Goal: Information Seeking & Learning: Learn about a topic

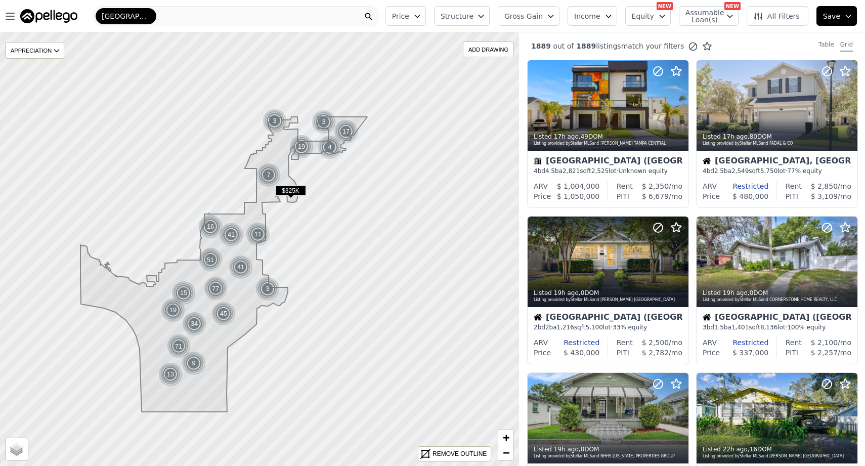
click at [274, 13] on div "Tampa" at bounding box center [236, 16] width 286 height 20
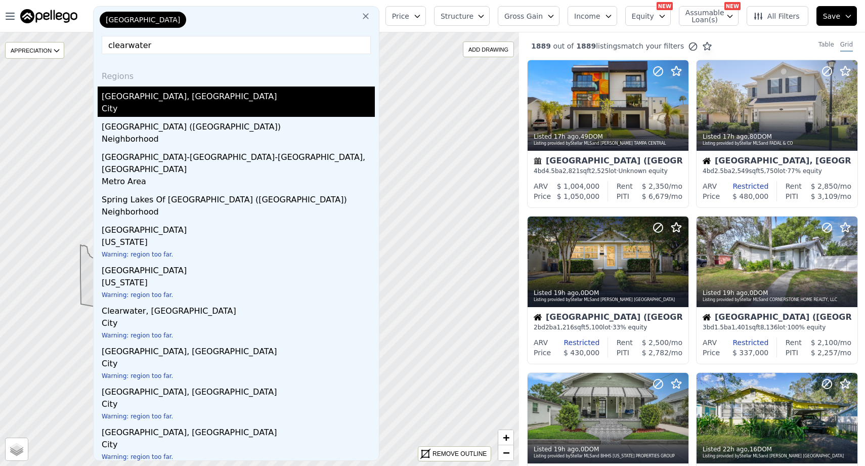
type input "clearwater"
click at [162, 96] on div "Clearwater, FL" at bounding box center [238, 94] width 273 height 16
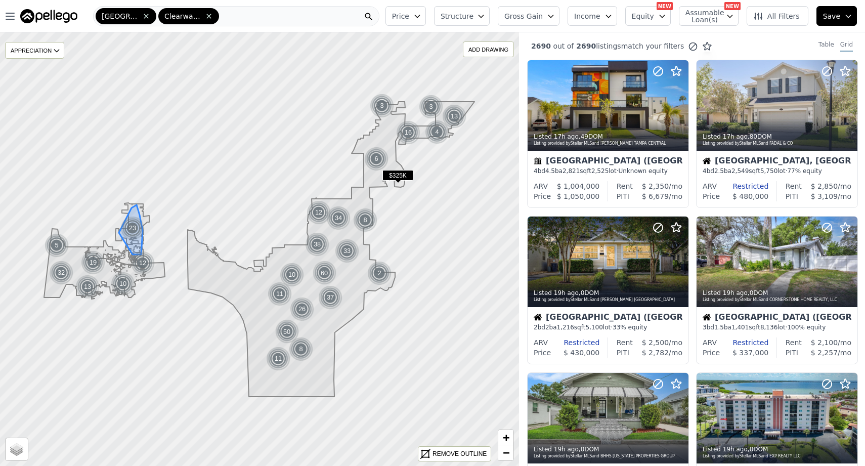
click at [133, 230] on div "23" at bounding box center [132, 228] width 24 height 24
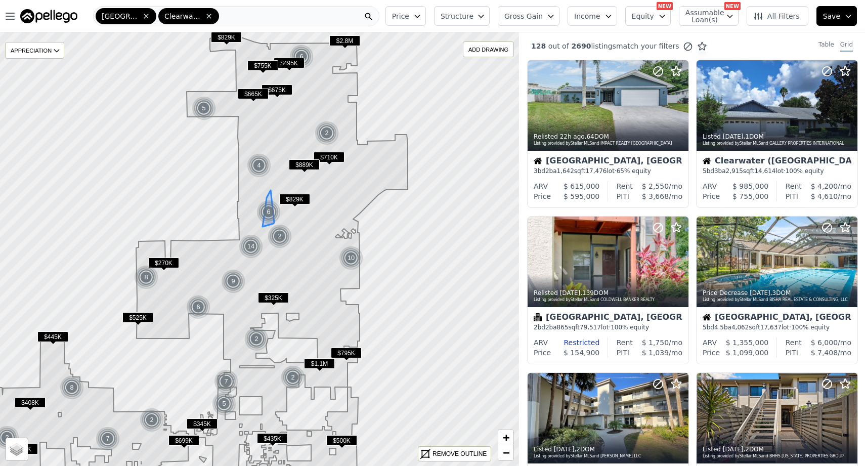
click at [272, 213] on img at bounding box center [268, 212] width 25 height 24
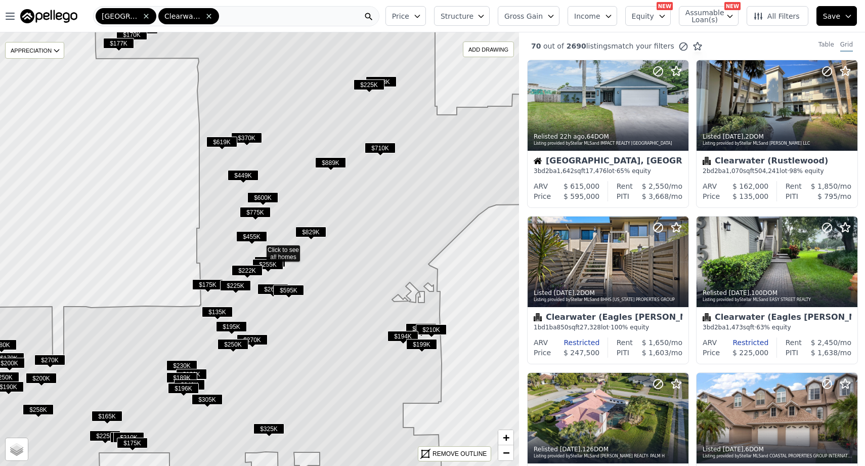
click at [168, 239] on icon at bounding box center [258, 248] width 625 height 523
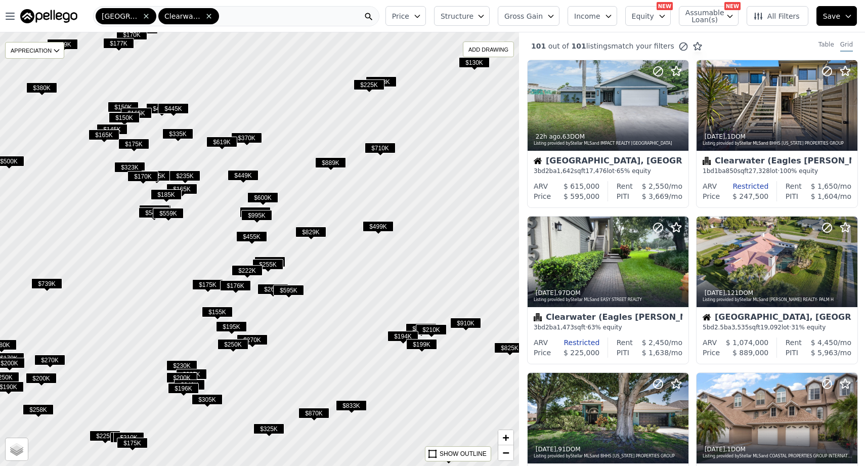
click at [171, 247] on div at bounding box center [259, 249] width 622 height 520
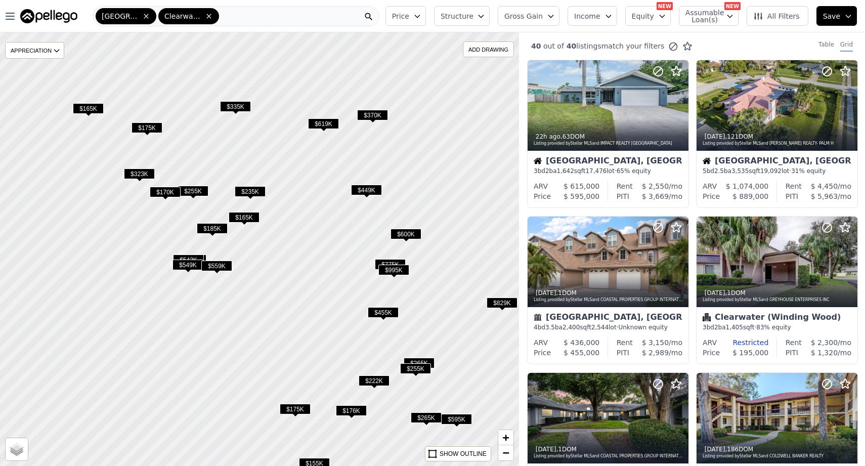
drag, startPoint x: 162, startPoint y: 235, endPoint x: 212, endPoint y: 313, distance: 93.3
click at [212, 313] on div at bounding box center [259, 249] width 622 height 520
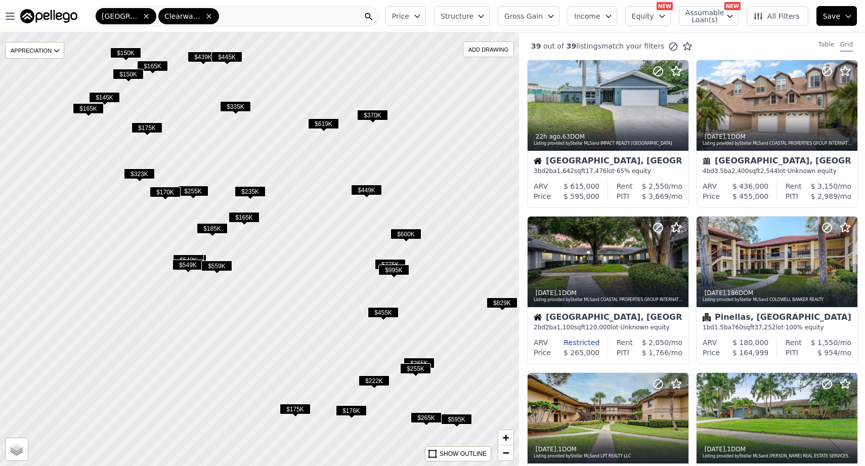
click at [213, 182] on div at bounding box center [259, 249] width 622 height 520
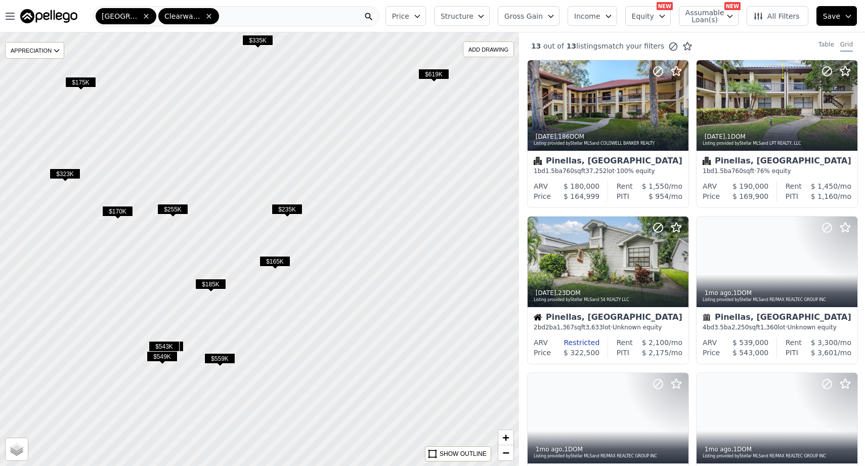
click at [193, 181] on div at bounding box center [259, 249] width 622 height 520
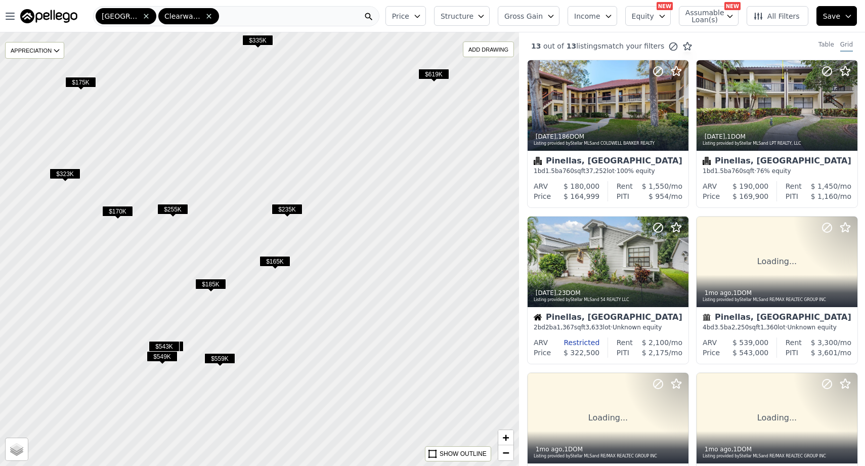
click at [193, 181] on div at bounding box center [259, 249] width 622 height 520
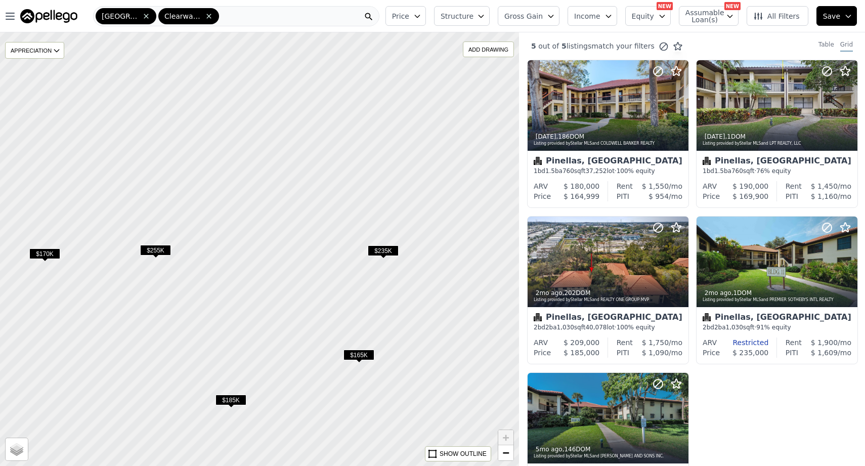
drag, startPoint x: 200, startPoint y: 173, endPoint x: 210, endPoint y: 198, distance: 26.3
click at [211, 198] on div at bounding box center [259, 249] width 622 height 520
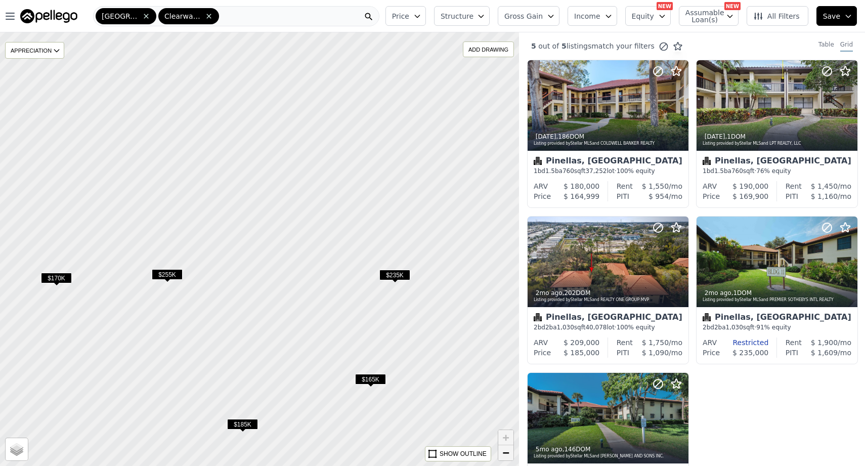
click at [506, 453] on span "−" at bounding box center [506, 452] width 7 height 13
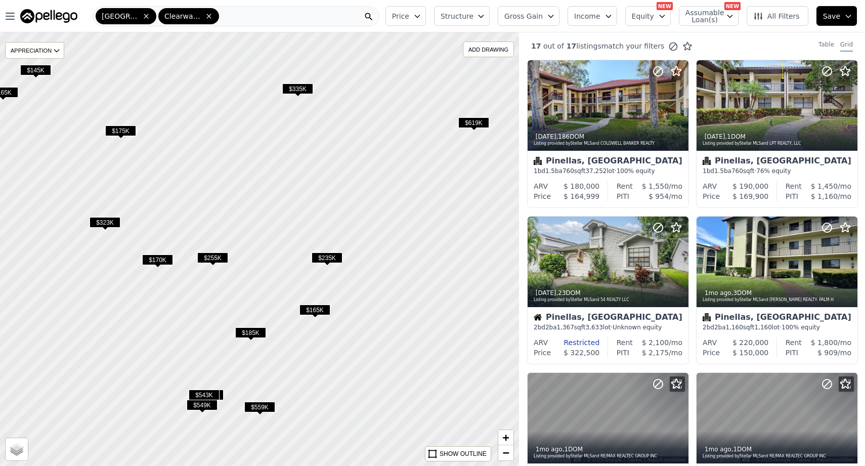
click at [297, 91] on span "$335K" at bounding box center [297, 88] width 31 height 11
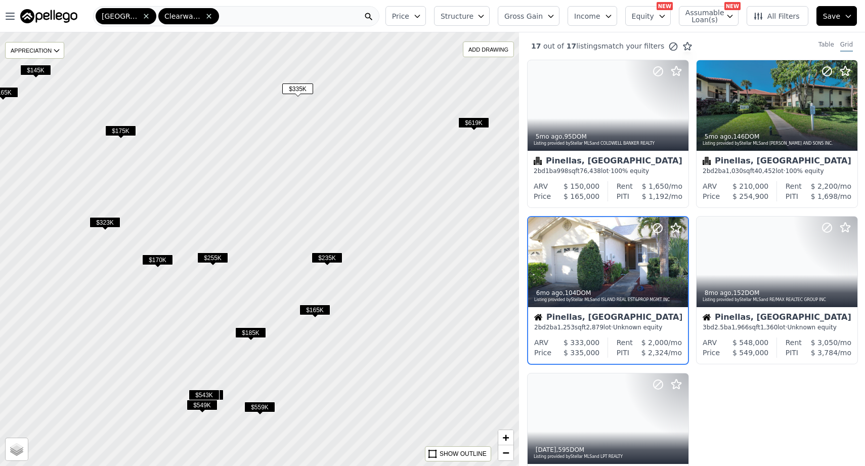
scroll to position [25, 0]
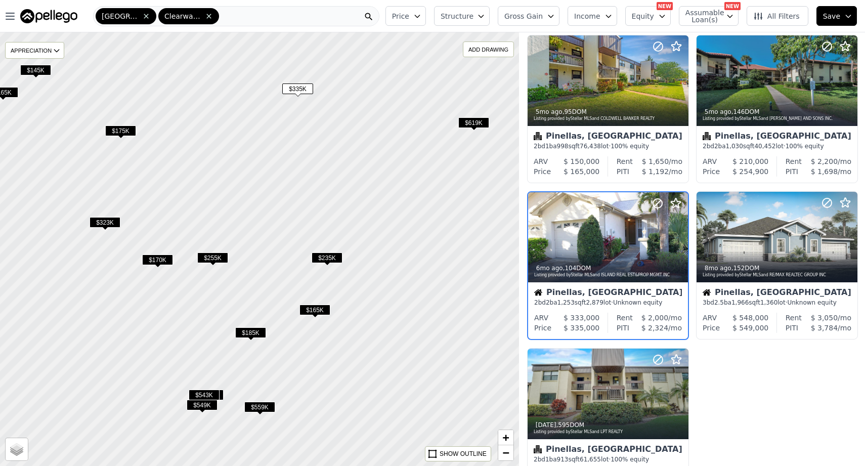
click at [302, 90] on span "$335K" at bounding box center [297, 88] width 31 height 11
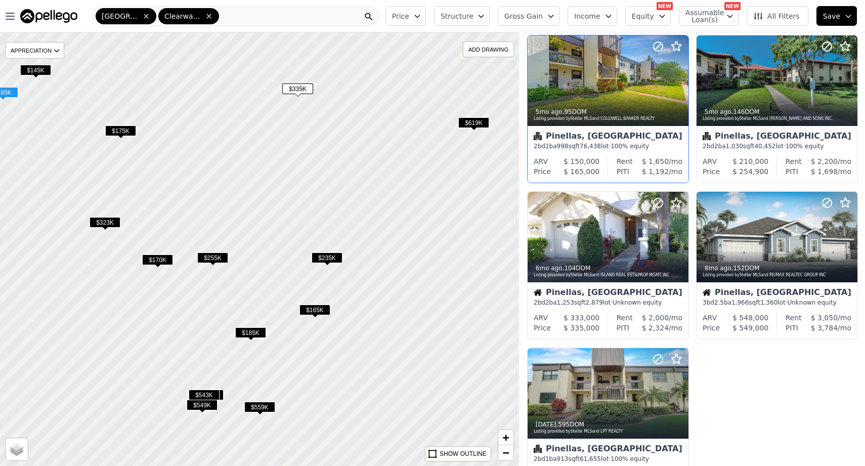
scroll to position [0, 0]
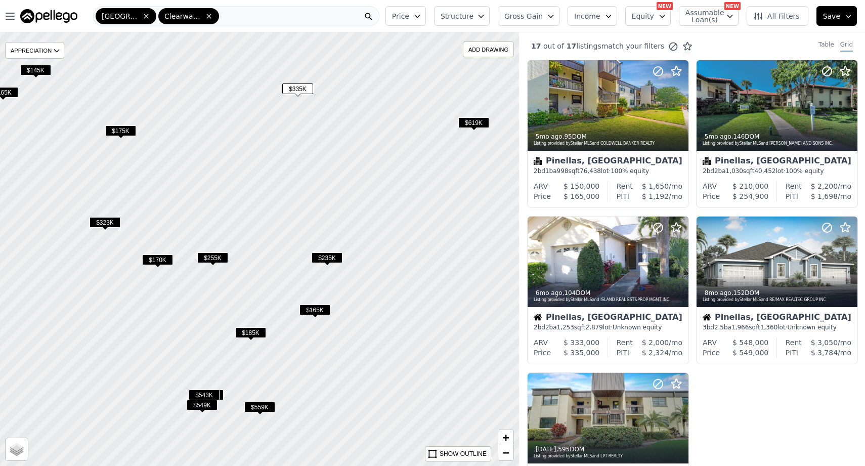
click at [301, 90] on span "$335K" at bounding box center [297, 88] width 31 height 11
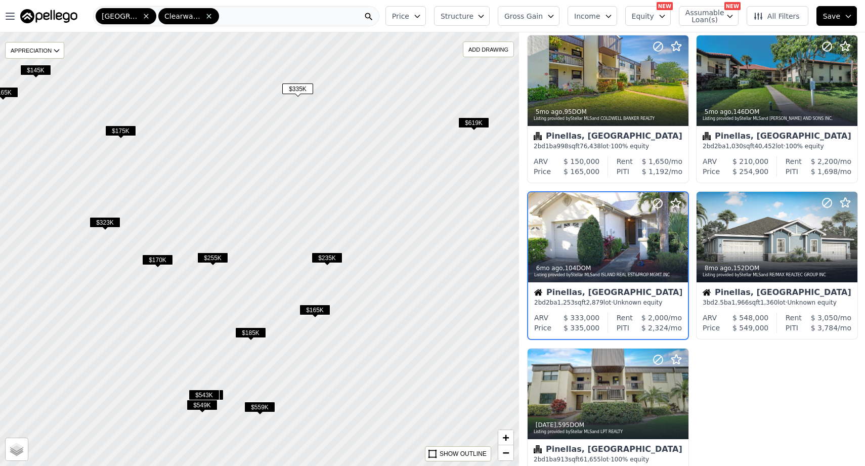
click at [301, 90] on span "$335K" at bounding box center [297, 88] width 31 height 11
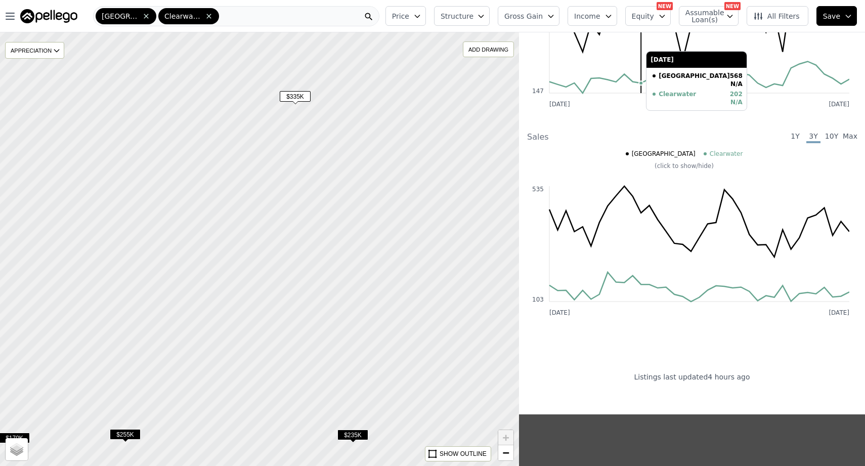
scroll to position [866, 0]
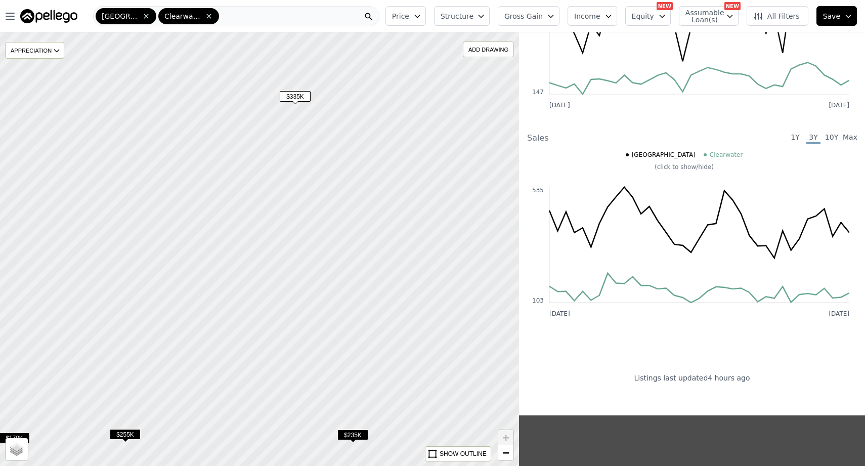
click at [297, 99] on span "$335K" at bounding box center [295, 96] width 31 height 11
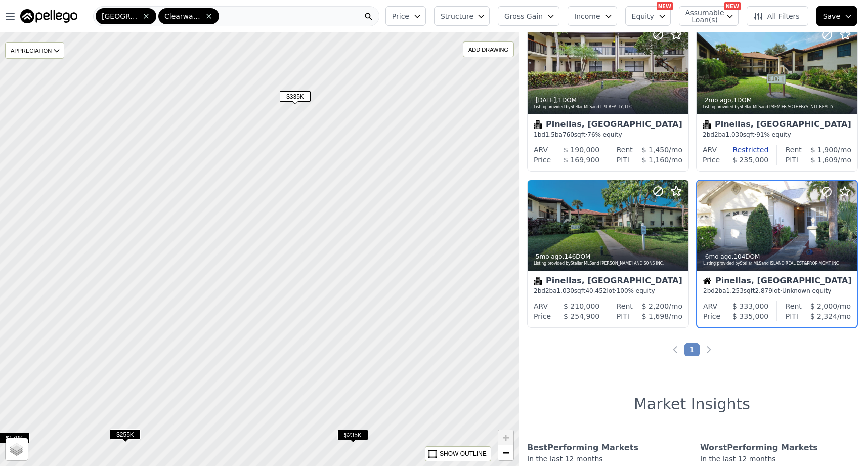
scroll to position [25, 0]
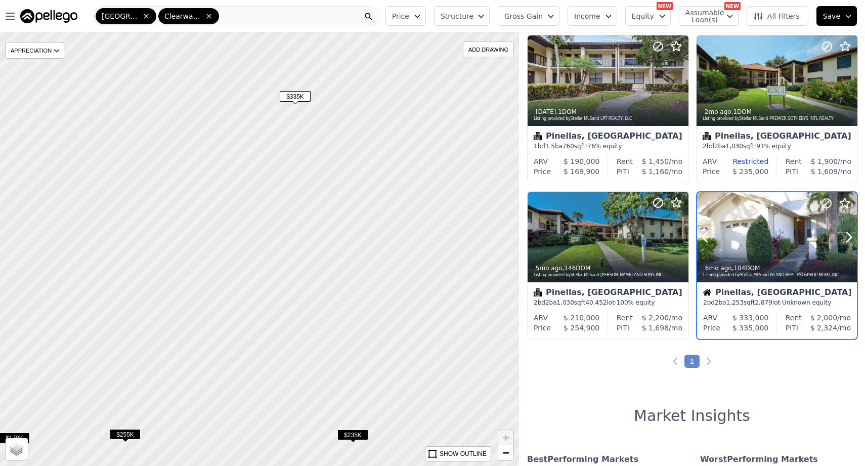
click at [778, 250] on div at bounding box center [777, 259] width 160 height 18
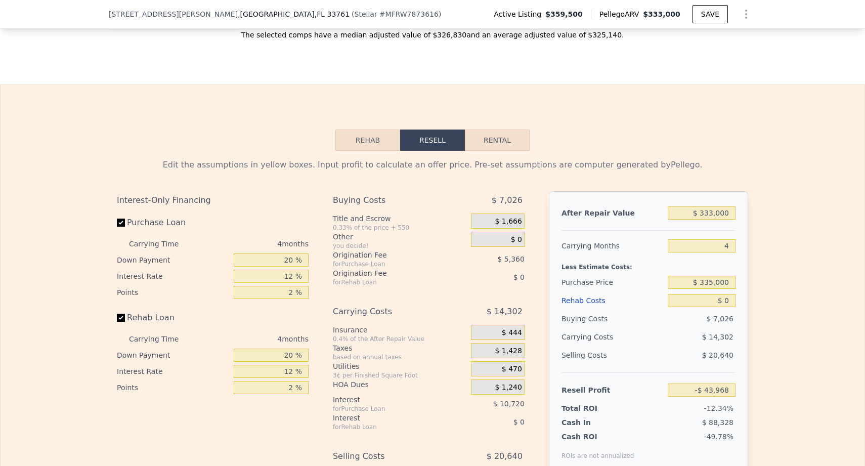
scroll to position [1298, 0]
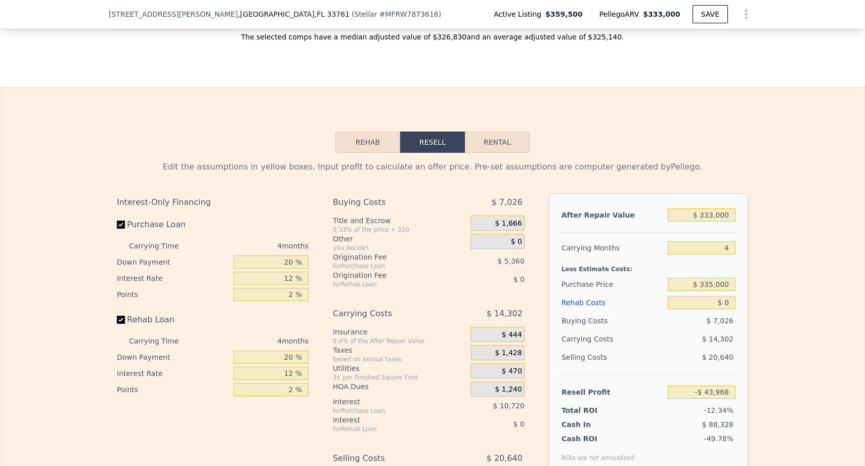
click at [506, 153] on button "Rental" at bounding box center [497, 141] width 65 height 21
select select "30"
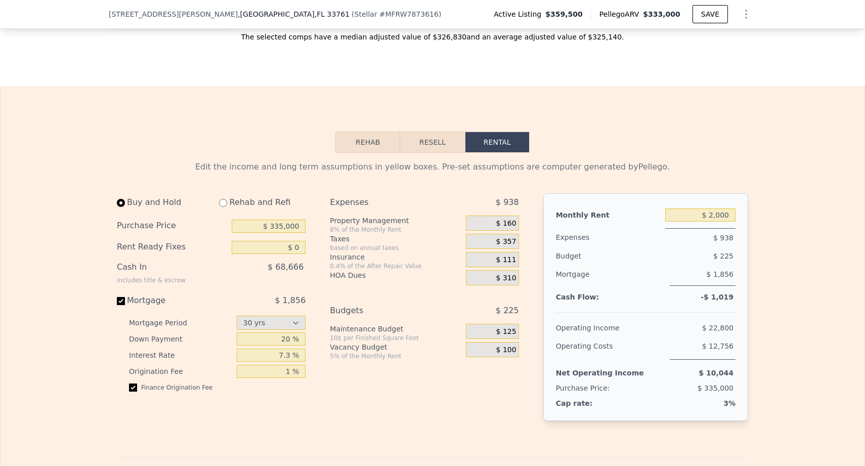
click at [352, 153] on button "Rehab" at bounding box center [367, 141] width 65 height 21
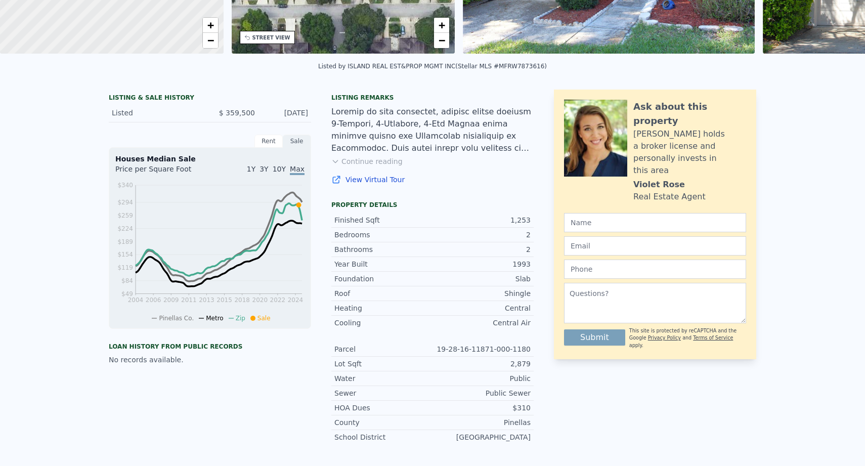
scroll to position [0, 0]
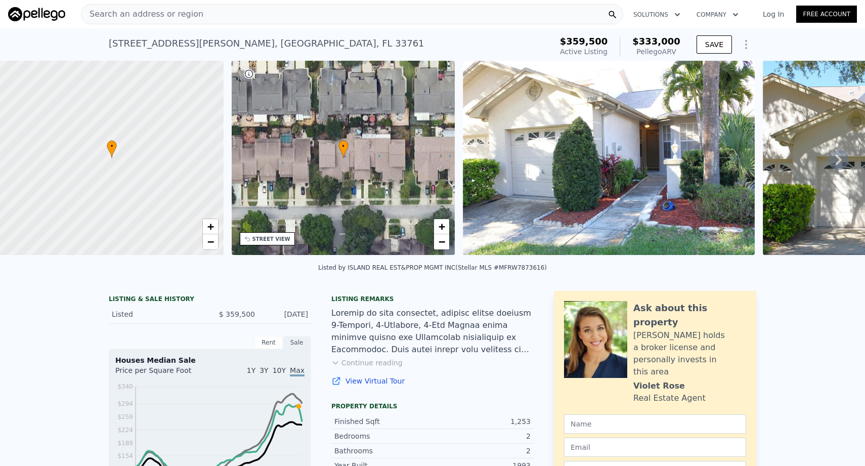
click at [731, 16] on icon "button" at bounding box center [735, 15] width 10 height 12
click at [675, 15] on icon "button" at bounding box center [677, 14] width 5 height 3
click at [672, 36] on link "Agents Solutions" at bounding box center [681, 39] width 113 height 18
